Goal: Task Accomplishment & Management: Manage account settings

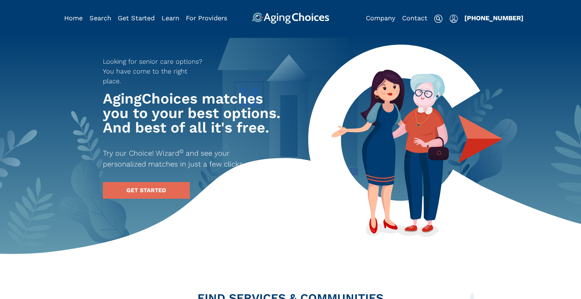
click at [455, 19] on img "Popover trigger" at bounding box center [454, 18] width 8 height 9
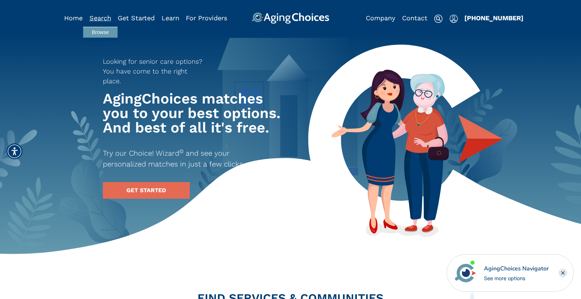
click at [96, 17] on link "Search" at bounding box center [101, 18] width 22 height 8
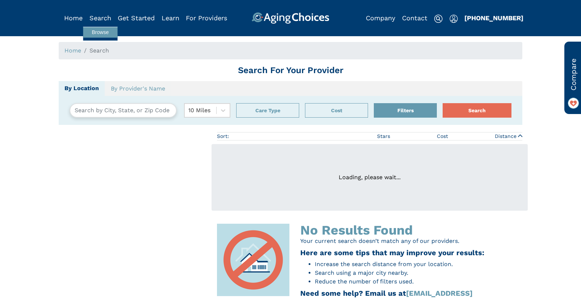
type input "Harrisonburg, Virginia, USA 22801"
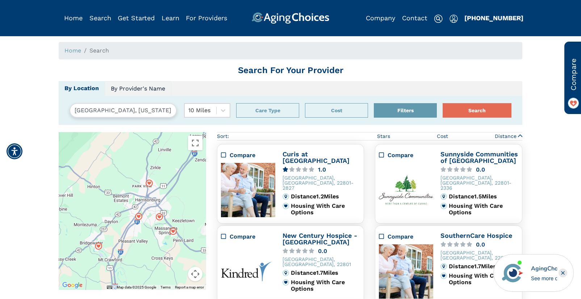
click at [130, 87] on link "By Provider's Name" at bounding box center [138, 88] width 67 height 15
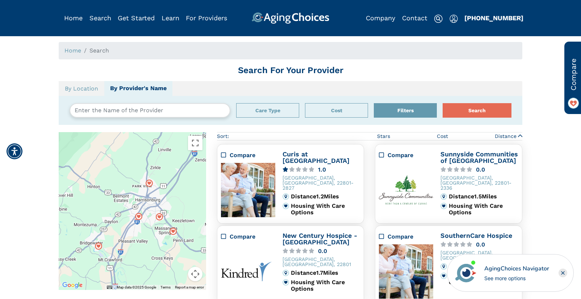
click at [121, 111] on input "text" at bounding box center [150, 110] width 161 height 14
paste input "Care For You By Us"
type input "Care For You By Us"
click at [443, 103] on button "Search" at bounding box center [477, 110] width 69 height 14
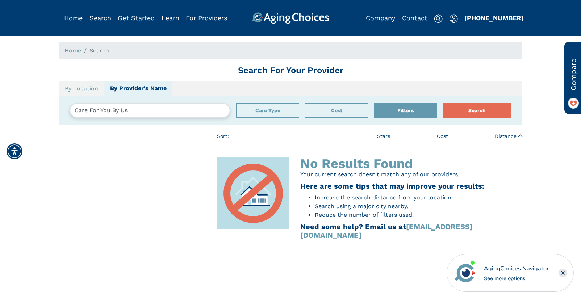
click at [453, 19] on img "Popover trigger" at bounding box center [454, 18] width 8 height 9
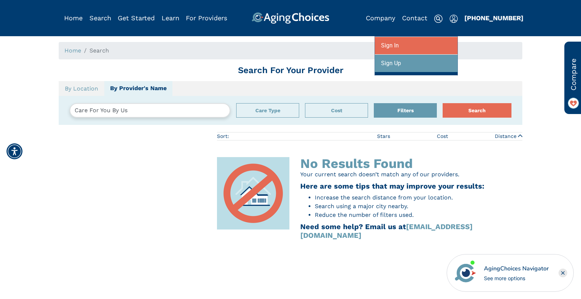
click at [422, 45] on div at bounding box center [416, 45] width 70 height 13
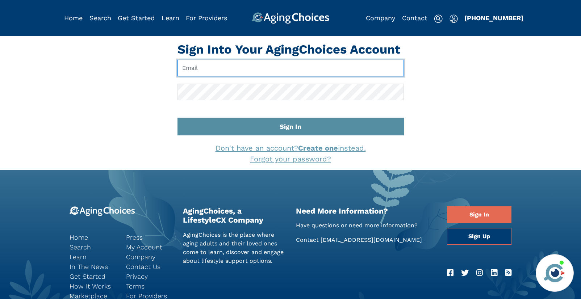
type input "[EMAIL_ADDRESS][DOMAIN_NAME]"
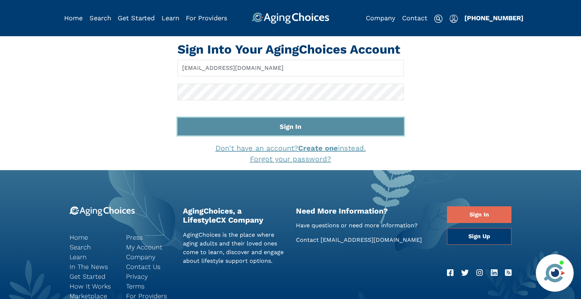
click at [318, 124] on button "Sign In" at bounding box center [291, 127] width 227 height 18
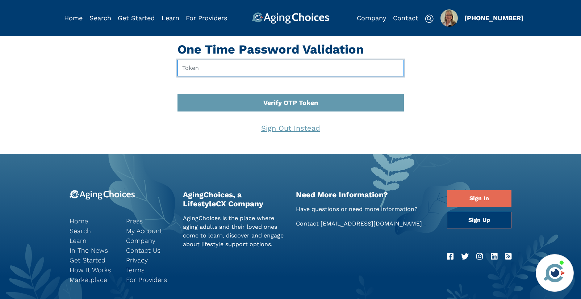
click at [221, 66] on input "text" at bounding box center [291, 68] width 227 height 17
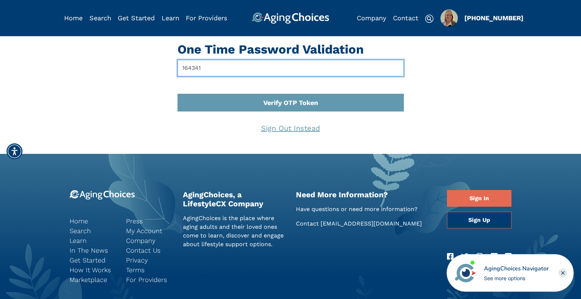
type input "164341"
click at [178, 94] on button "Verify OTP Token" at bounding box center [291, 103] width 227 height 18
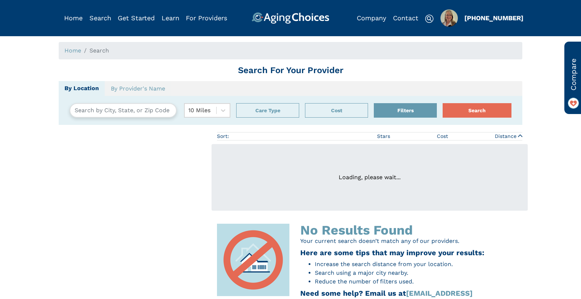
type input "Harrisonburg, Virginia, USA 22801"
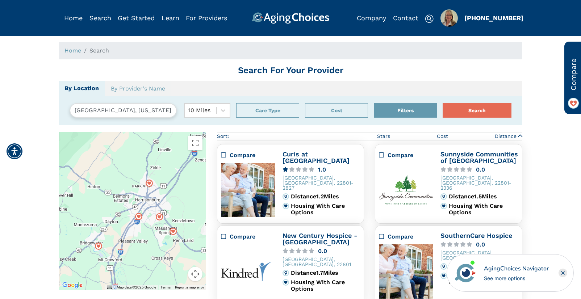
click at [453, 19] on img "Popover trigger" at bounding box center [449, 17] width 17 height 17
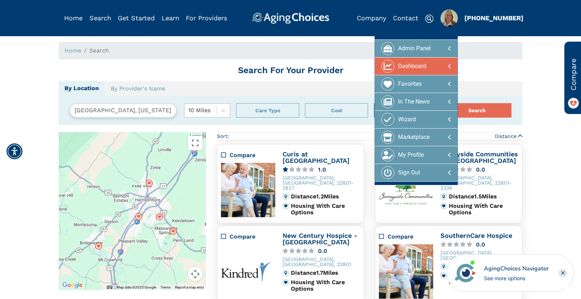
click at [421, 67] on div "Dashboard" at bounding box center [412, 66] width 28 height 13
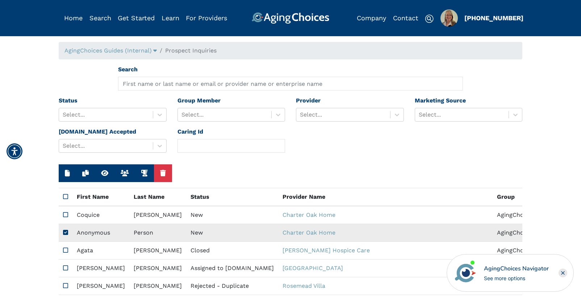
click at [188, 235] on td "New" at bounding box center [232, 233] width 92 height 18
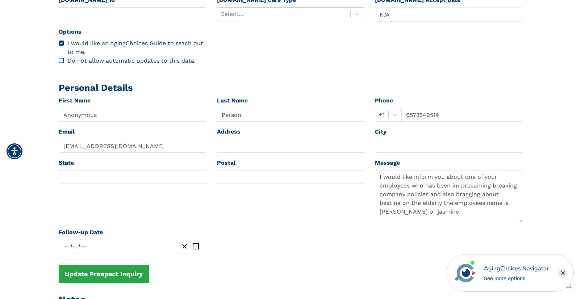
scroll to position [309, 0]
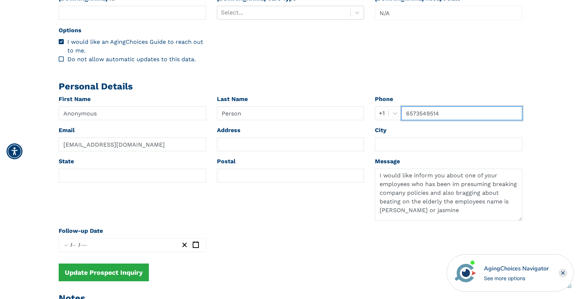
click at [419, 114] on input "6573549514" at bounding box center [462, 114] width 121 height 14
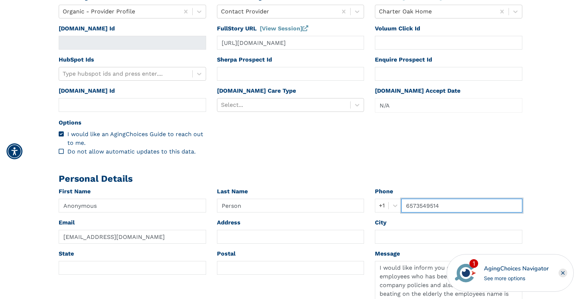
scroll to position [217, 0]
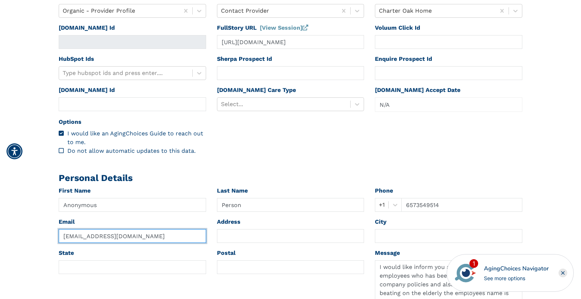
click at [98, 236] on input "junco-0.address@icloud.com" at bounding box center [133, 236] width 148 height 14
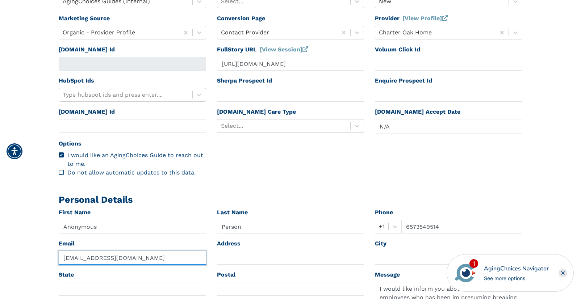
scroll to position [187, 0]
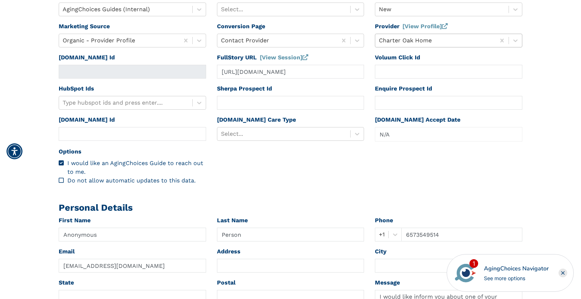
click at [435, 40] on div at bounding box center [435, 41] width 113 height 10
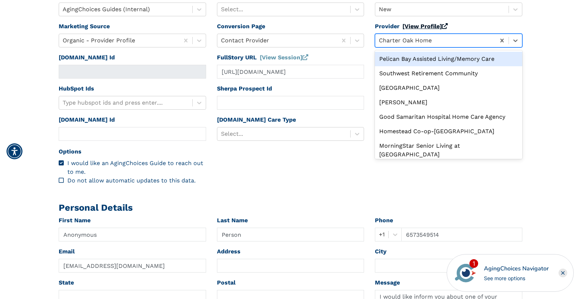
click at [429, 25] on link "[View Profile]" at bounding box center [425, 26] width 45 height 7
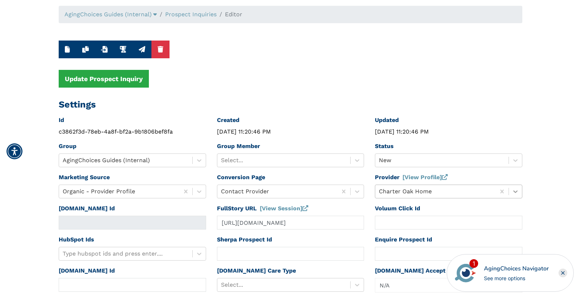
scroll to position [35, 0]
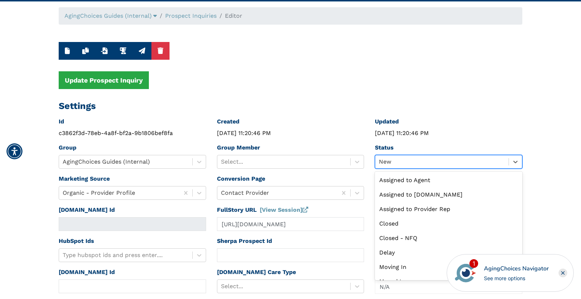
click at [403, 163] on div at bounding box center [442, 162] width 126 height 10
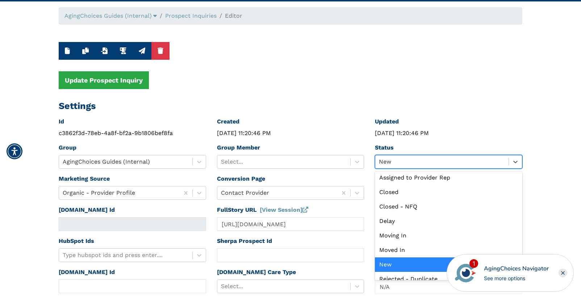
scroll to position [0, 0]
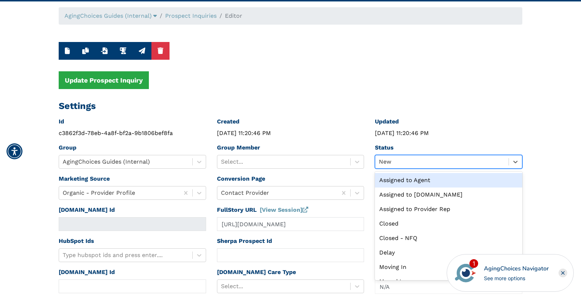
click at [419, 181] on div "Assigned to Agent" at bounding box center [449, 180] width 148 height 14
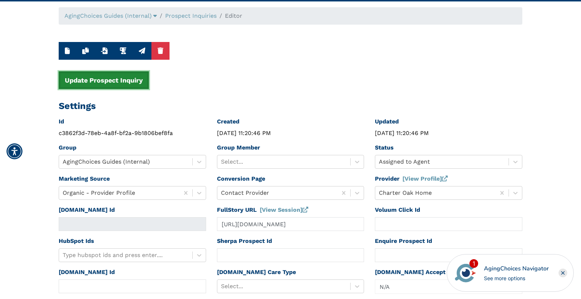
click at [108, 80] on button "Update Prospect Inquiry" at bounding box center [104, 80] width 90 height 18
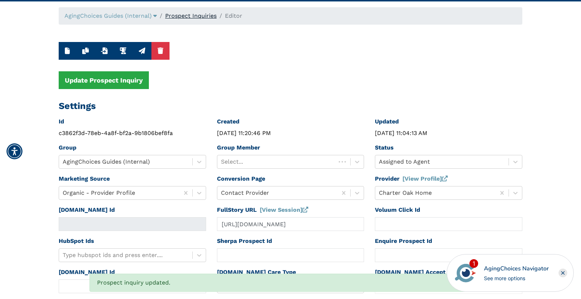
click at [198, 14] on link "Prospect Inquiries" at bounding box center [190, 15] width 51 height 7
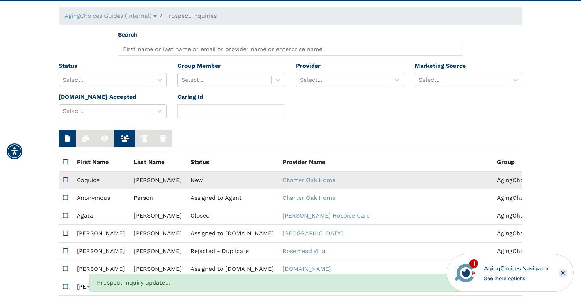
click at [186, 181] on td "New" at bounding box center [232, 180] width 92 height 18
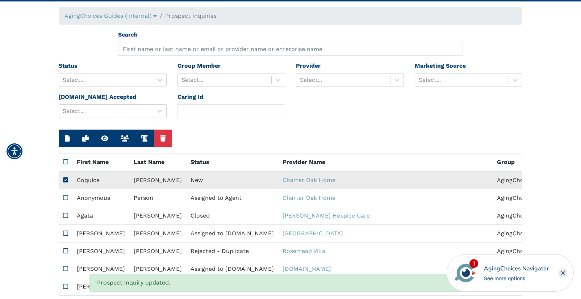
click at [186, 181] on td "New" at bounding box center [232, 180] width 92 height 18
type input "Coquice"
type input "Johnson"
type input "3237819356"
type input "Coco45@gmail.com"
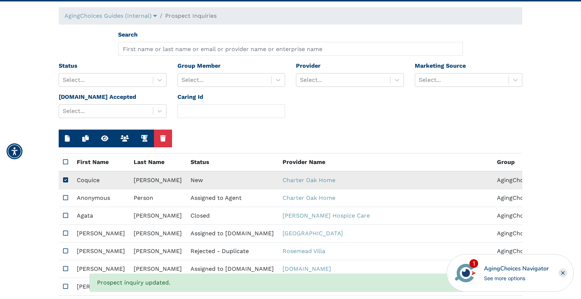
type textarea "As a family member of Jazanea Hendrix I feel human resources or management shou…"
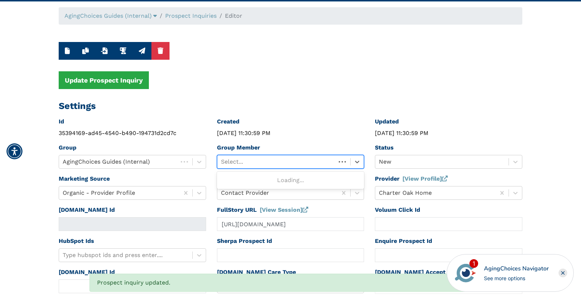
click at [257, 165] on div at bounding box center [277, 162] width 112 height 10
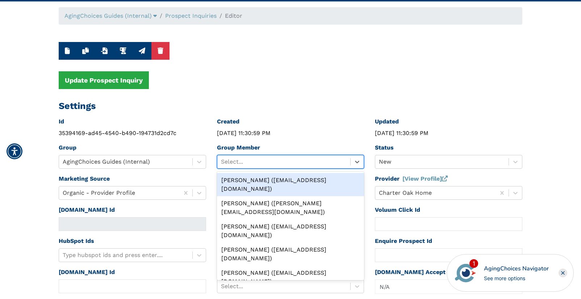
click at [267, 179] on div "Peggy Wilcox (pwilcox@lifestylecx.com)" at bounding box center [291, 184] width 148 height 23
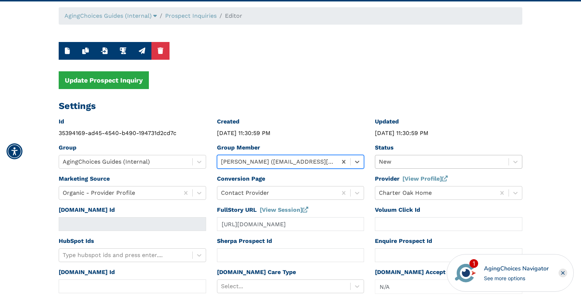
click at [398, 161] on div at bounding box center [442, 162] width 126 height 10
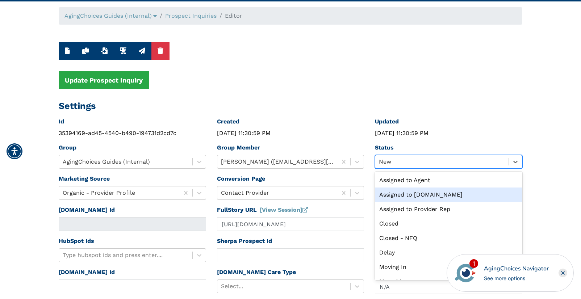
click at [420, 193] on div "Assigned to Caring.com" at bounding box center [449, 195] width 148 height 14
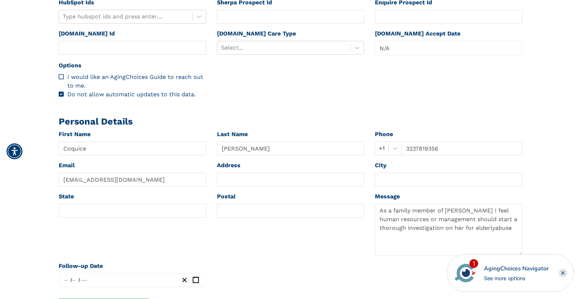
scroll to position [273, 0]
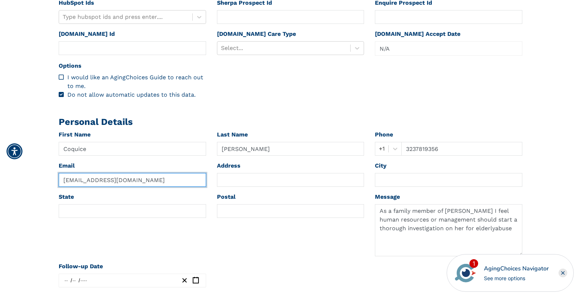
click at [74, 180] on input "Coco45@gmail.com" at bounding box center [133, 180] width 148 height 14
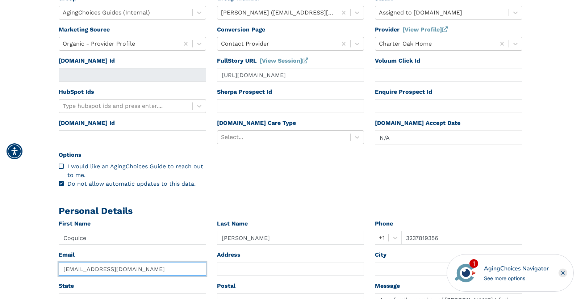
scroll to position [138, 0]
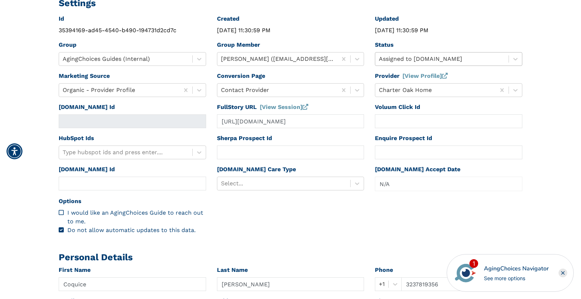
click at [397, 57] on div at bounding box center [442, 59] width 126 height 10
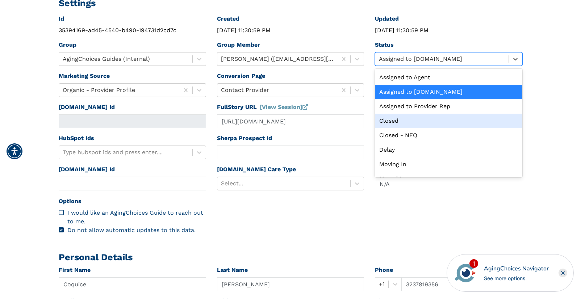
click at [395, 120] on div "Closed" at bounding box center [449, 121] width 148 height 14
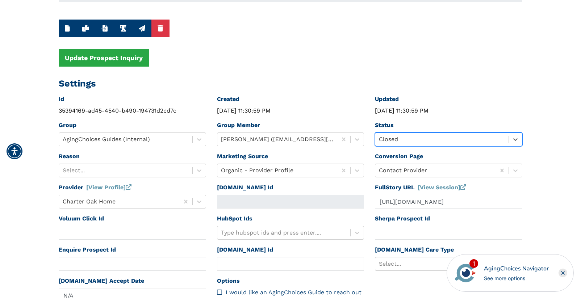
scroll to position [0, 0]
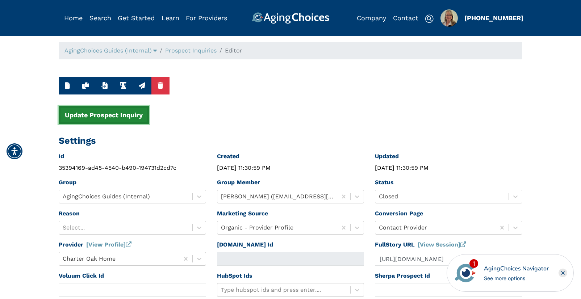
click at [130, 118] on button "Update Prospect Inquiry" at bounding box center [104, 115] width 90 height 18
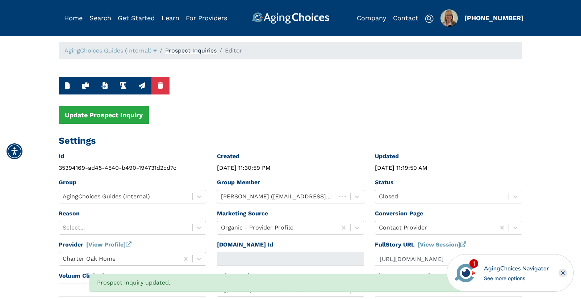
click at [203, 50] on link "Prospect Inquiries" at bounding box center [190, 50] width 51 height 7
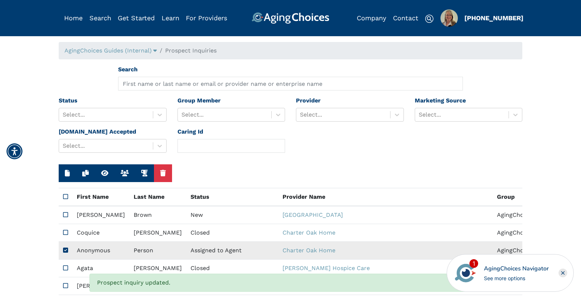
click at [186, 252] on td "Assigned to Agent" at bounding box center [232, 251] width 92 height 18
type input "Anonymous"
type input "Person"
type input "6573549514"
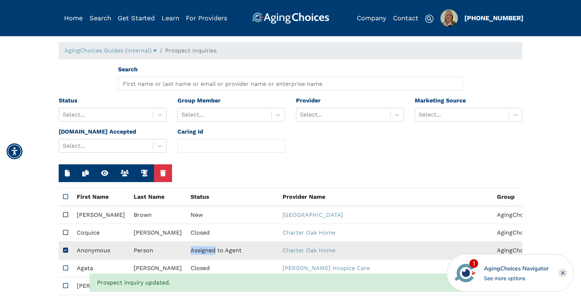
type input "junco-0.address@icloud.com"
type textarea "I would like inform you about one of your employees who has been im presuming b…"
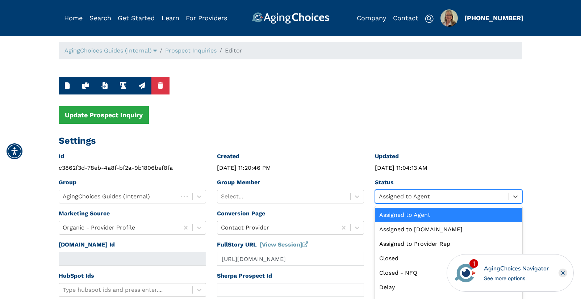
click at [411, 197] on div "option Assigned to Agent selected, 1 of 13. 13 results available. Use Up and Do…" at bounding box center [449, 197] width 148 height 14
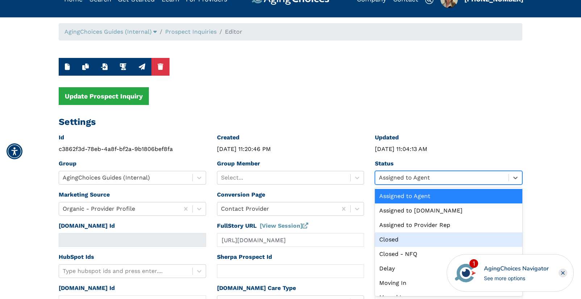
click at [390, 240] on div "Closed" at bounding box center [449, 240] width 148 height 14
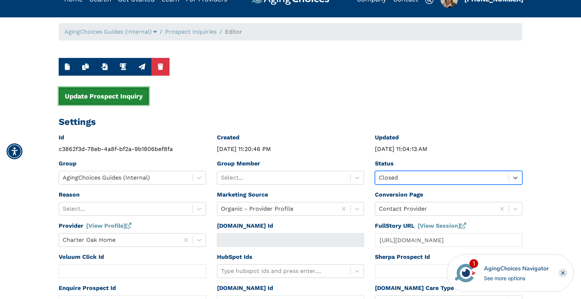
click at [125, 98] on button "Update Prospect Inquiry" at bounding box center [104, 96] width 90 height 18
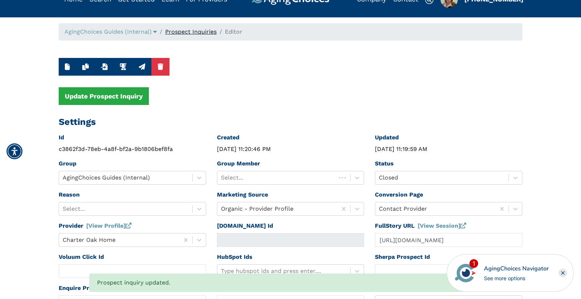
click at [200, 32] on link "Prospect Inquiries" at bounding box center [190, 31] width 51 height 7
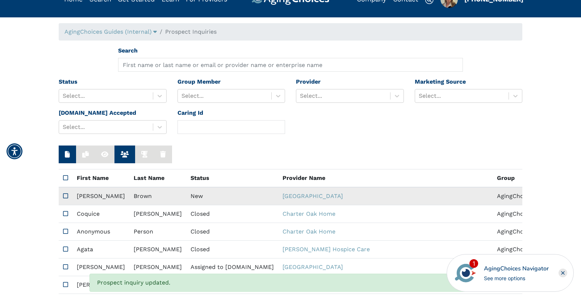
click at [186, 198] on td "New" at bounding box center [232, 196] width 92 height 18
type input "https://app.fullstory.com/ui/KWY46/session/29445a5d-b159-4e37-b447-f037bd2ef9d7…"
type input "Vicki"
type input "Brown"
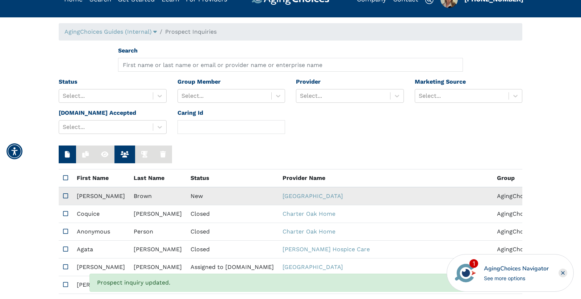
type input "5307988138"
type input "Vb2cln4u@gmail.com"
type textarea "Please contact me with your pricing."
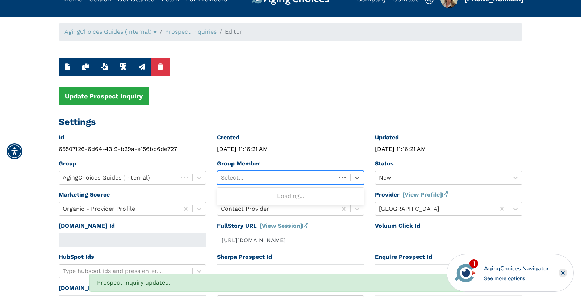
click at [264, 175] on div at bounding box center [277, 178] width 112 height 10
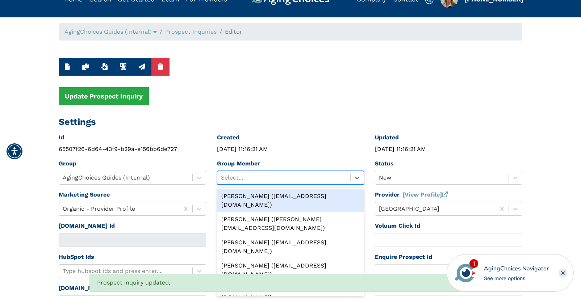
drag, startPoint x: 265, startPoint y: 196, endPoint x: 309, endPoint y: 187, distance: 45.2
click at [265, 196] on div "Peggy Wilcox (pwilcox@lifestylecx.com)" at bounding box center [291, 200] width 148 height 23
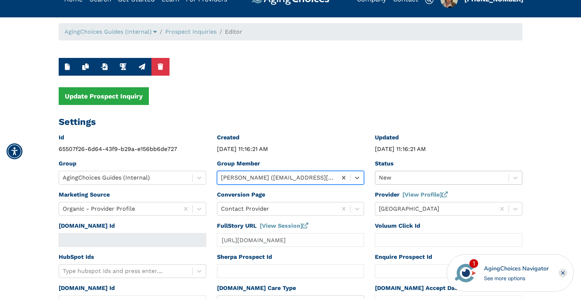
click at [399, 176] on div at bounding box center [442, 178] width 126 height 10
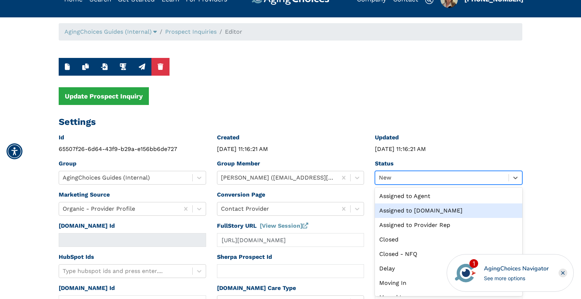
click at [417, 211] on div "Assigned to Caring.com" at bounding box center [449, 211] width 148 height 14
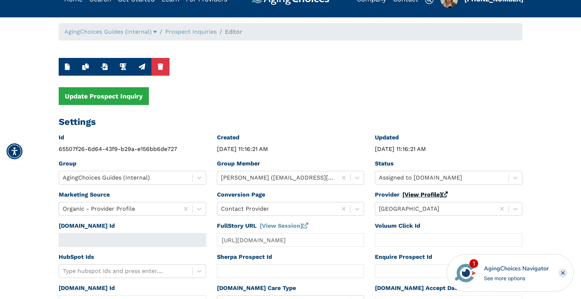
click at [416, 195] on link "[View Profile]" at bounding box center [425, 194] width 45 height 7
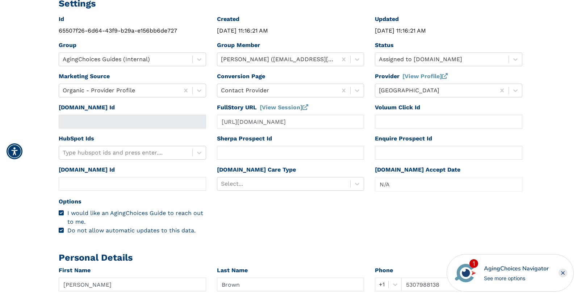
scroll to position [152, 0]
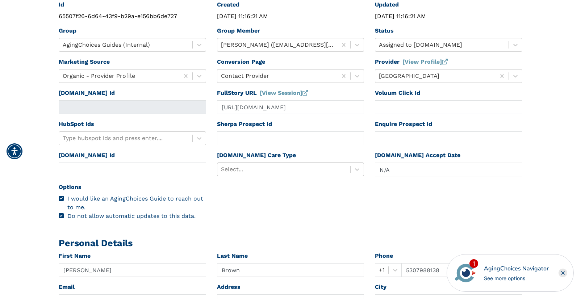
click at [275, 171] on div at bounding box center [284, 170] width 126 height 10
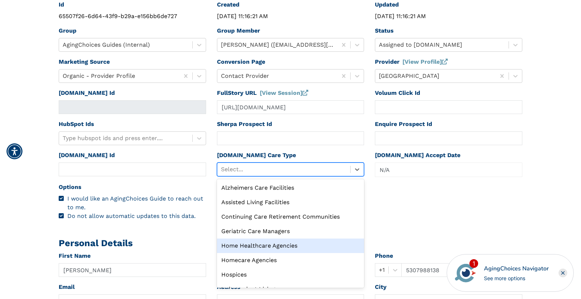
scroll to position [25, 0]
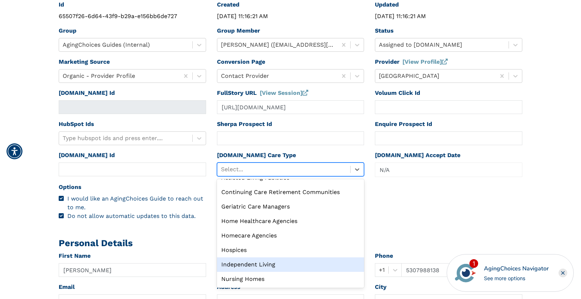
click at [265, 261] on div "Independent Living" at bounding box center [291, 265] width 148 height 14
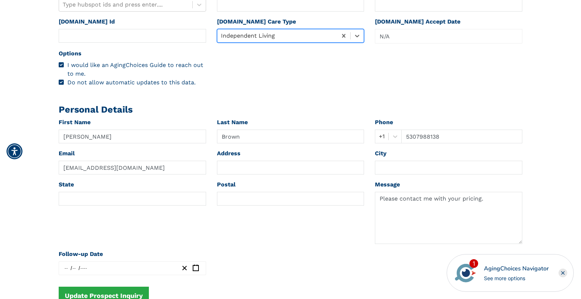
scroll to position [287, 0]
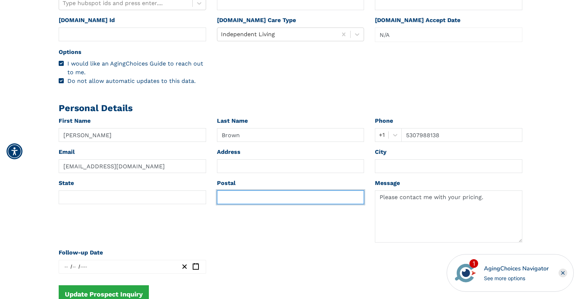
click at [244, 200] on input "text" at bounding box center [291, 198] width 148 height 14
paste input "95945"
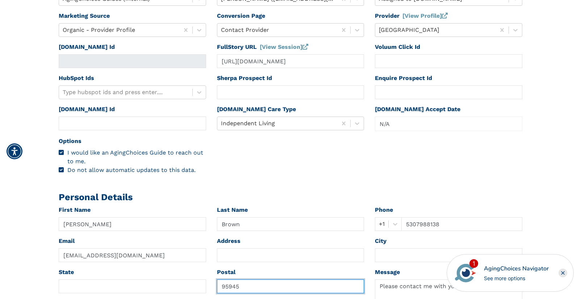
scroll to position [0, 0]
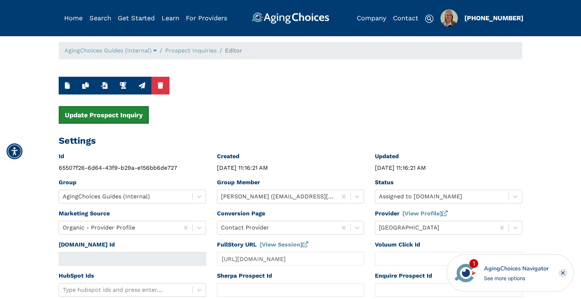
type input "95945"
click at [115, 116] on button "Update Prospect Inquiry" at bounding box center [104, 115] width 90 height 18
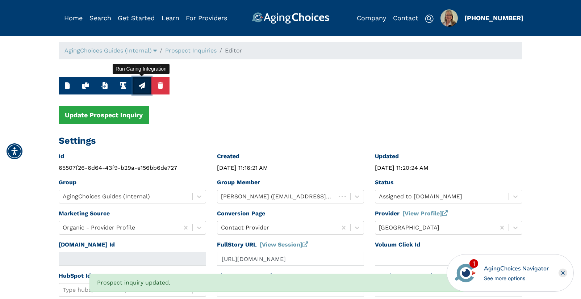
click at [141, 85] on icon "button" at bounding box center [142, 85] width 7 height 7
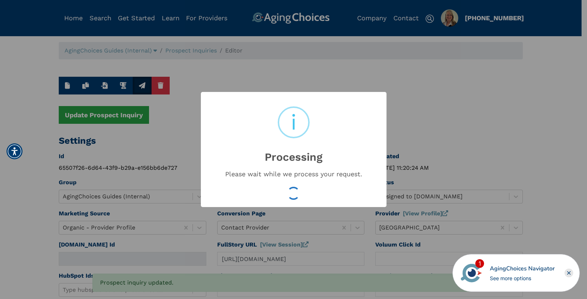
type input "16531188"
type input "Aug 12, 2025 11:20:26 AM"
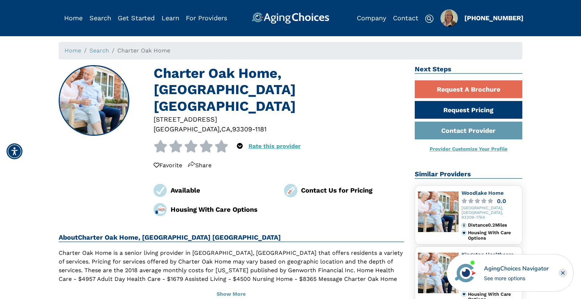
click at [234, 70] on h1 "Charter Oak Home, [GEOGRAPHIC_DATA] [GEOGRAPHIC_DATA]" at bounding box center [279, 89] width 250 height 49
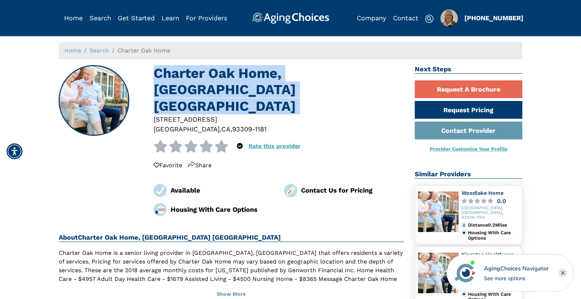
click at [234, 70] on h1 "Charter Oak Home, Bakersfield CA" at bounding box center [279, 89] width 250 height 49
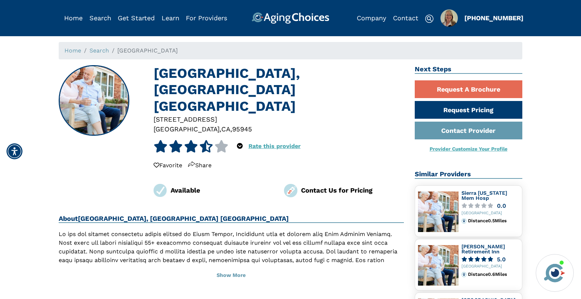
click at [232, 124] on div "95945" at bounding box center [242, 129] width 20 height 10
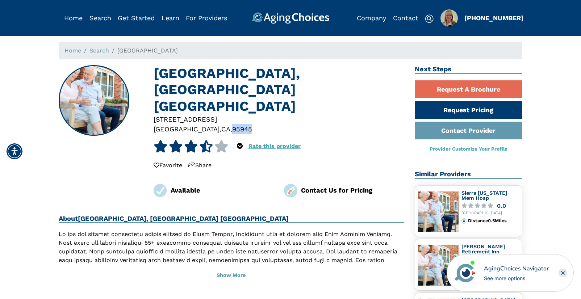
copy div "95945"
